Goal: Transaction & Acquisition: Book appointment/travel/reservation

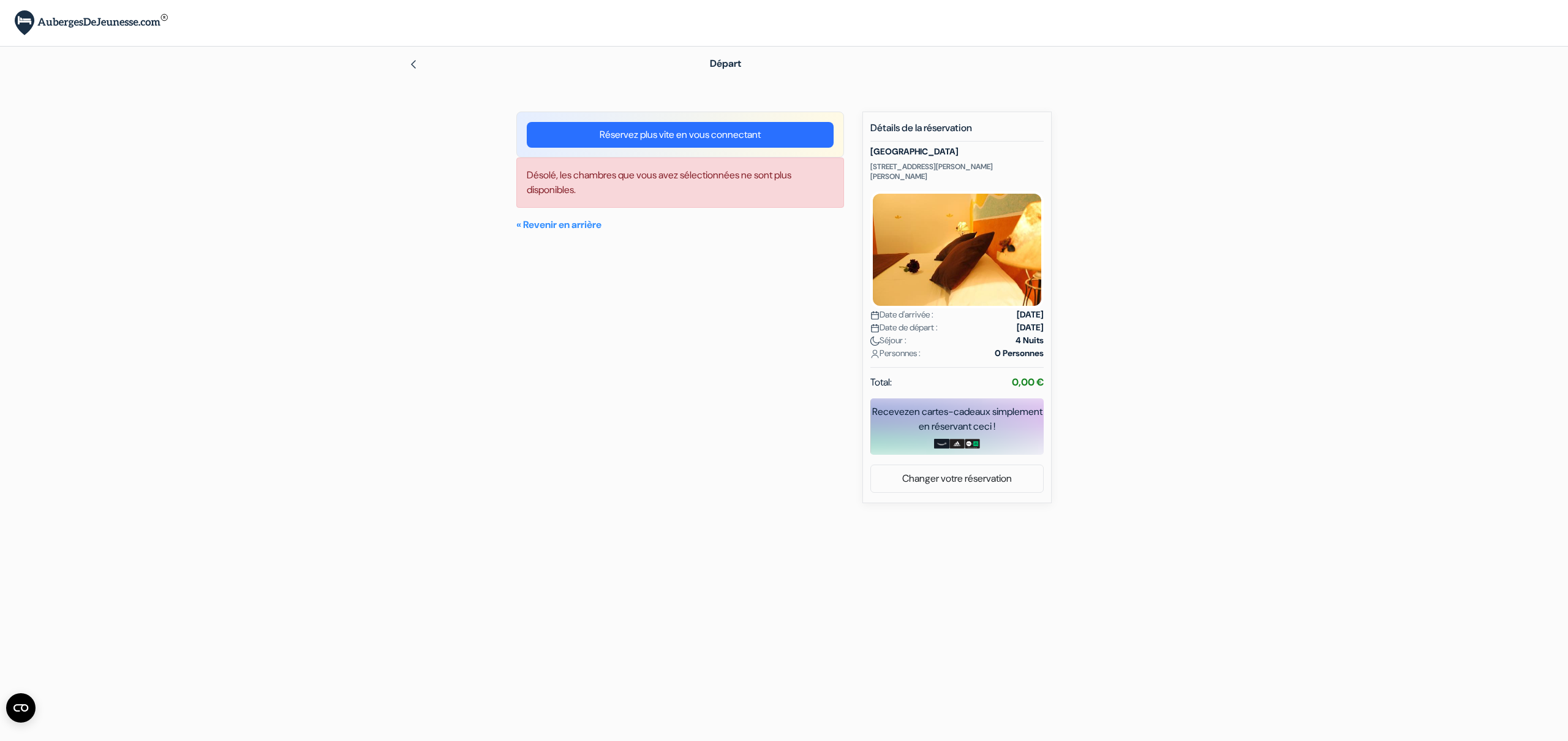
click at [416, 71] on div at bounding box center [539, 64] width 261 height 15
click at [417, 62] on img at bounding box center [413, 64] width 10 height 10
click at [412, 64] on img at bounding box center [413, 64] width 10 height 10
click at [412, 63] on img at bounding box center [413, 64] width 10 height 10
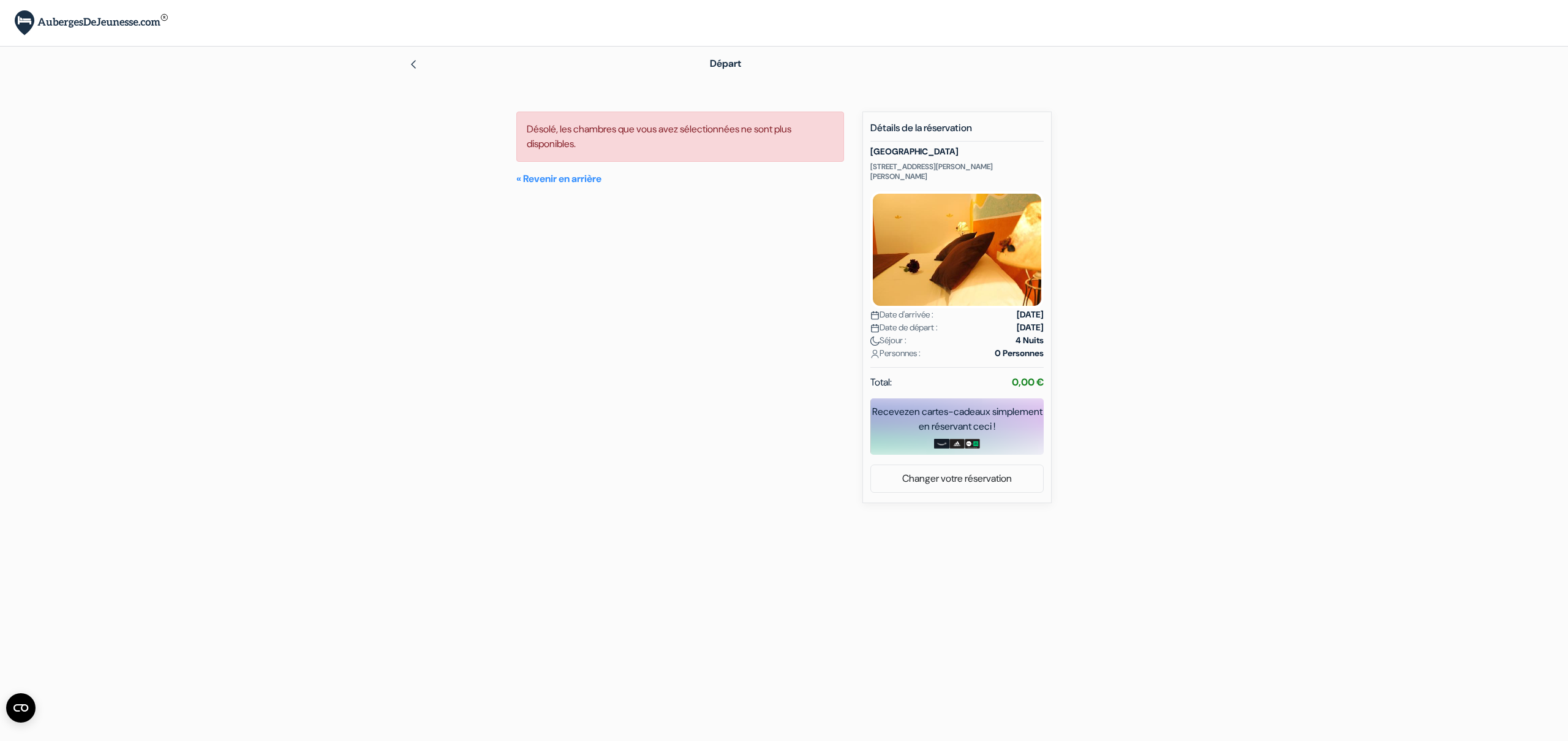
click at [414, 65] on img at bounding box center [413, 64] width 10 height 10
